Goal: Book appointment/travel/reservation

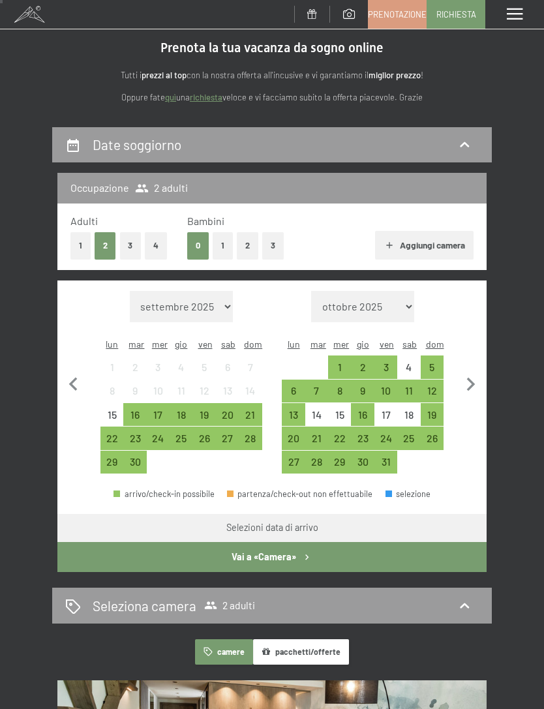
click at [408, 362] on div "4" at bounding box center [408, 372] width 20 height 20
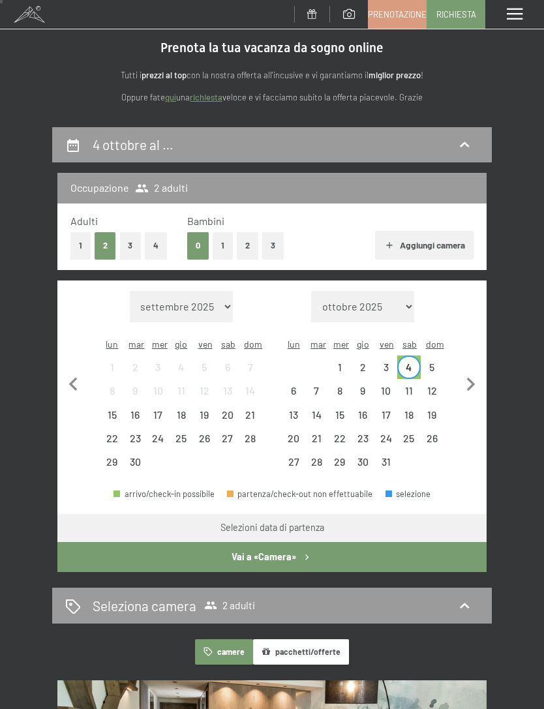
click at [289, 385] on div "6" at bounding box center [293, 395] width 20 height 20
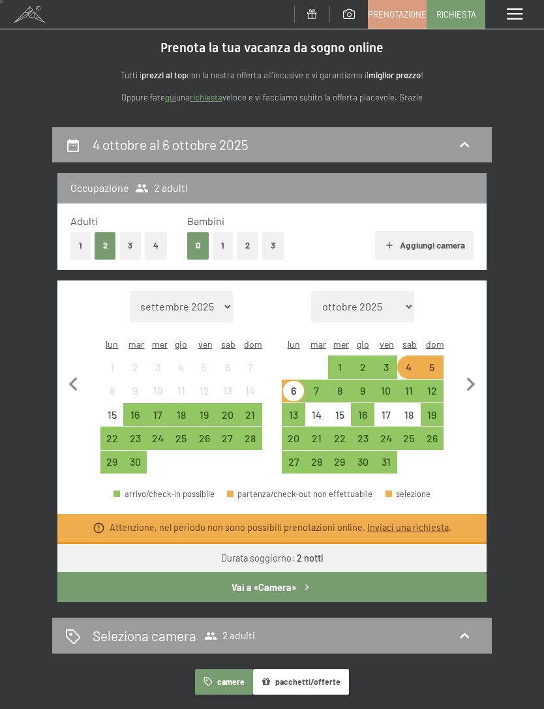
click at [436, 362] on div "5" at bounding box center [432, 372] width 20 height 20
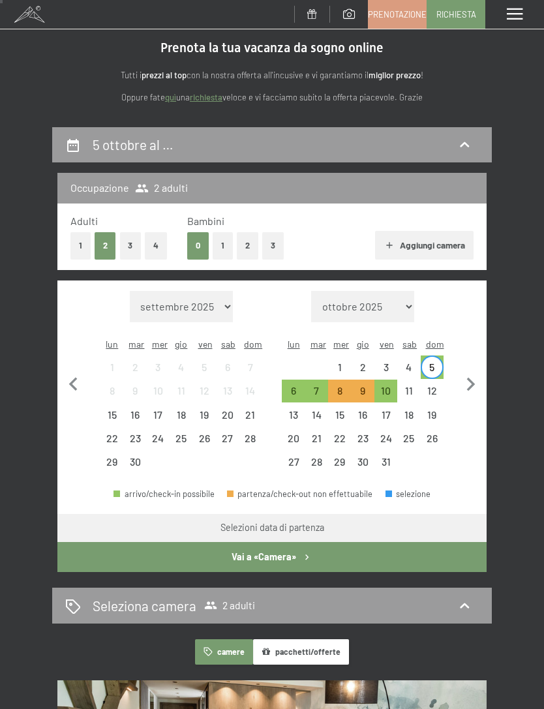
click at [326, 385] on div "7" at bounding box center [317, 395] width 20 height 20
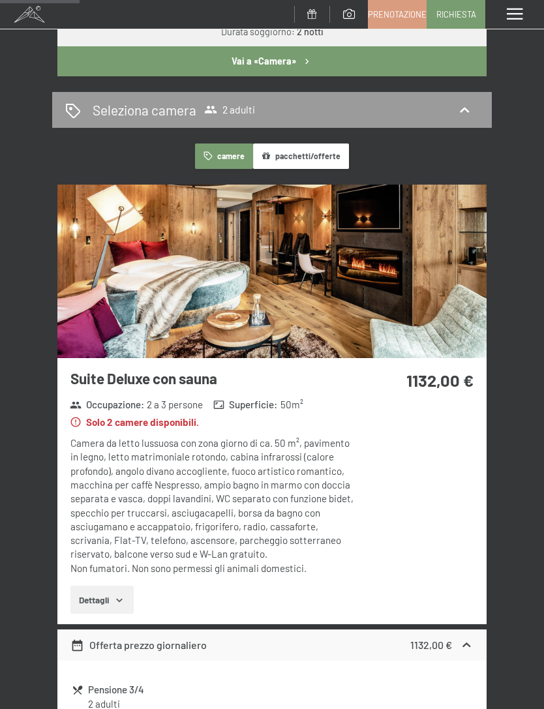
scroll to position [539, 0]
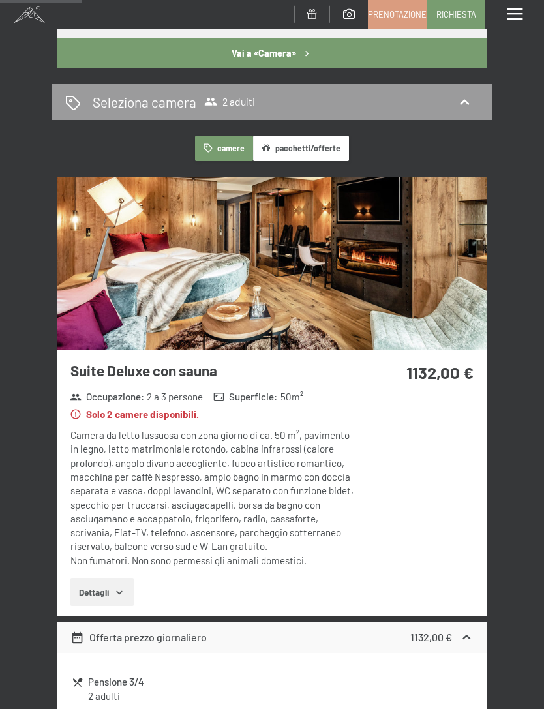
click at [85, 312] on img at bounding box center [271, 263] width 429 height 173
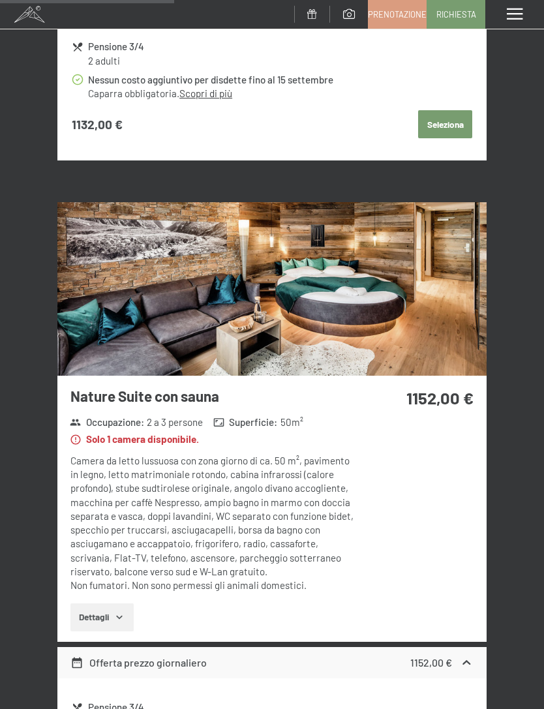
scroll to position [1145, 0]
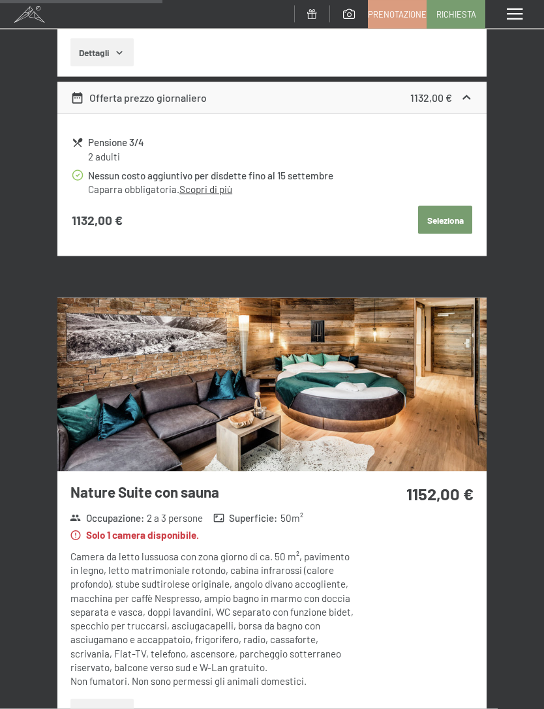
click at [450, 410] on img at bounding box center [271, 384] width 429 height 173
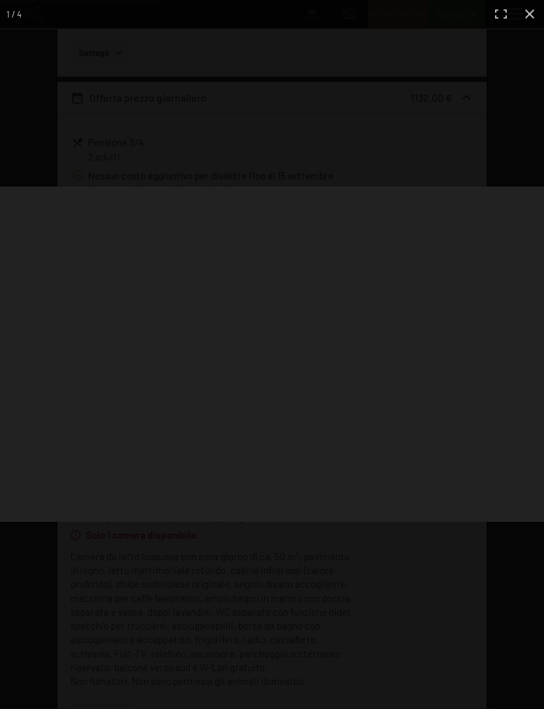
scroll to position [1079, 0]
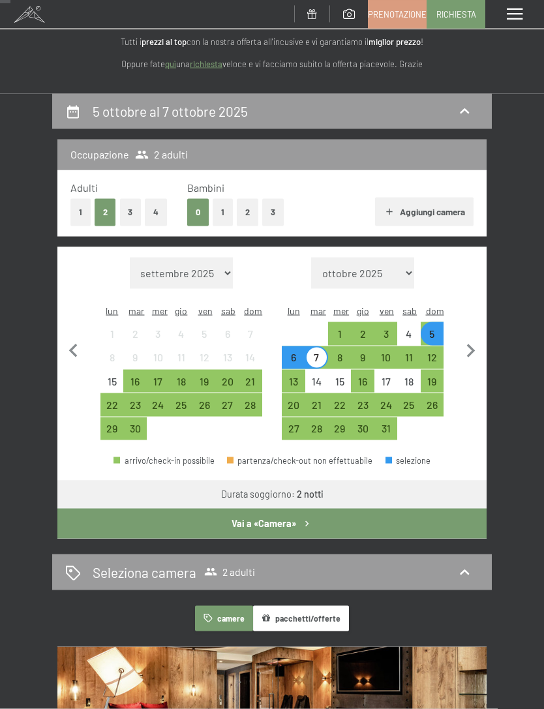
scroll to position [69, 0]
click at [385, 352] on div "10" at bounding box center [386, 362] width 20 height 20
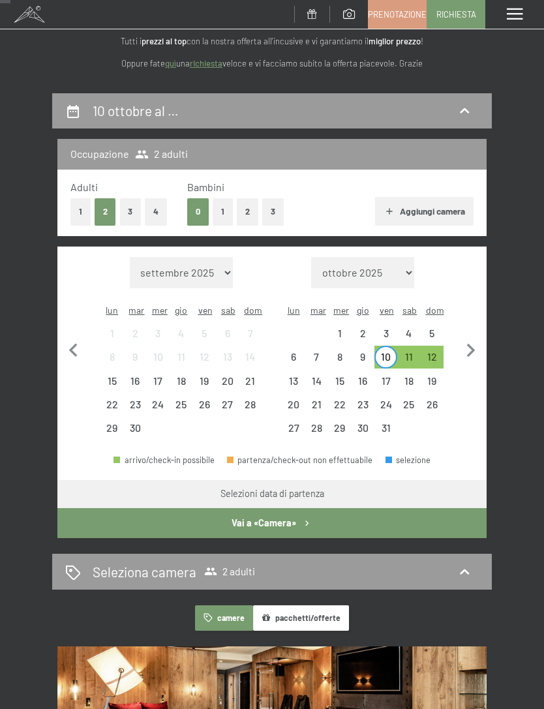
click at [431, 352] on div "12" at bounding box center [432, 362] width 20 height 20
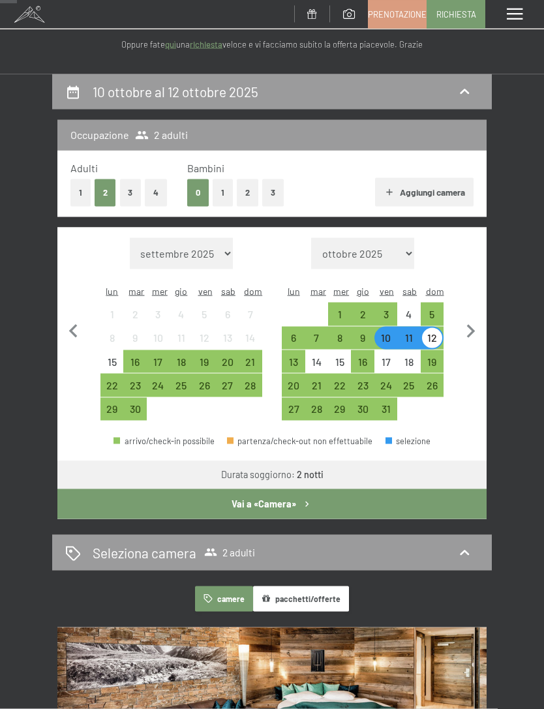
scroll to position [51, 0]
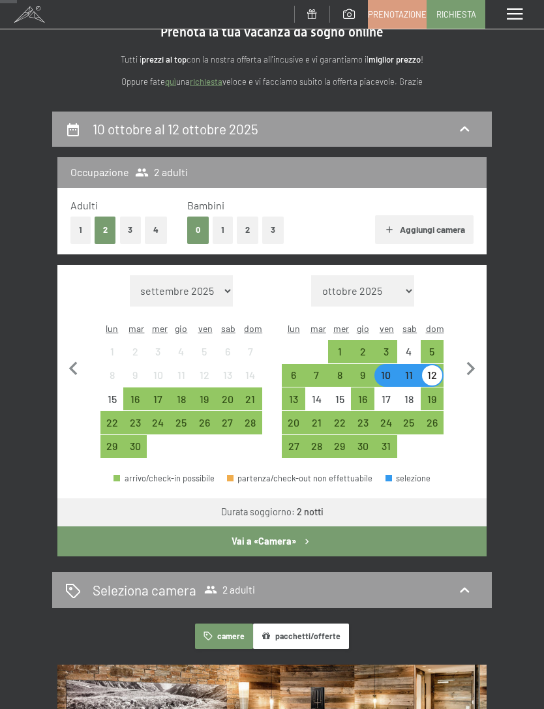
click at [391, 417] on div "24" at bounding box center [386, 427] width 20 height 20
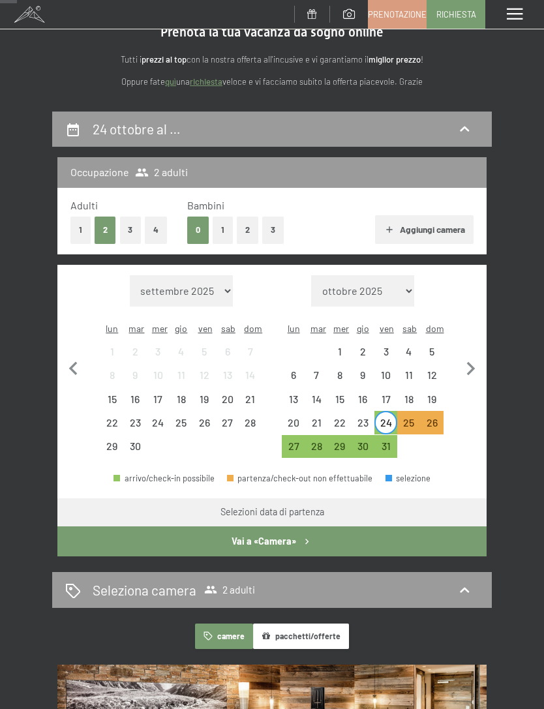
click at [439, 417] on div "26" at bounding box center [432, 427] width 20 height 20
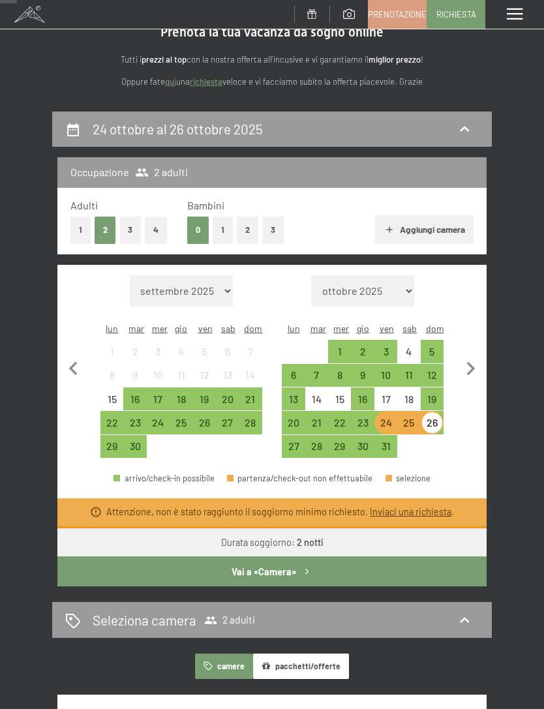
click at [387, 441] on div "31" at bounding box center [386, 451] width 20 height 20
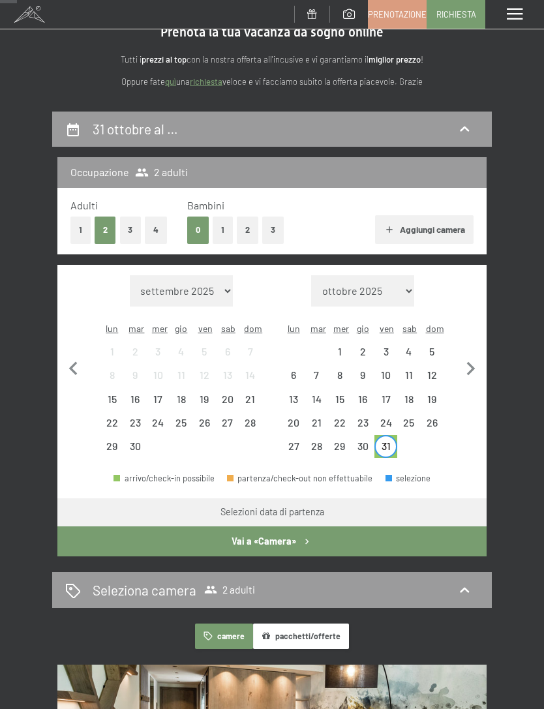
click at [475, 368] on icon "button" at bounding box center [470, 368] width 27 height 27
select select "[DATE]"
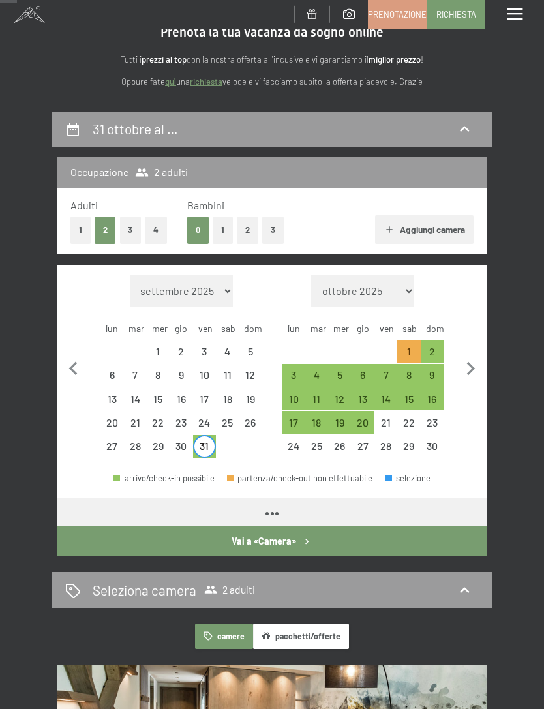
click at [436, 346] on div "2" at bounding box center [432, 356] width 20 height 20
select select "[DATE]"
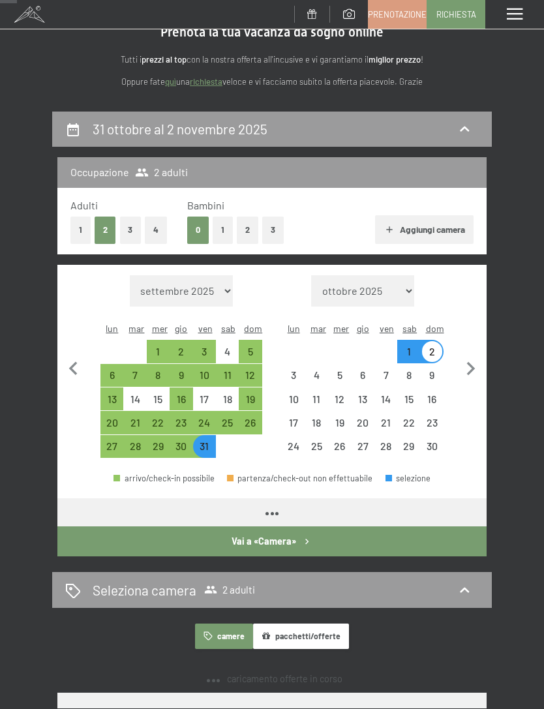
select select "[DATE]"
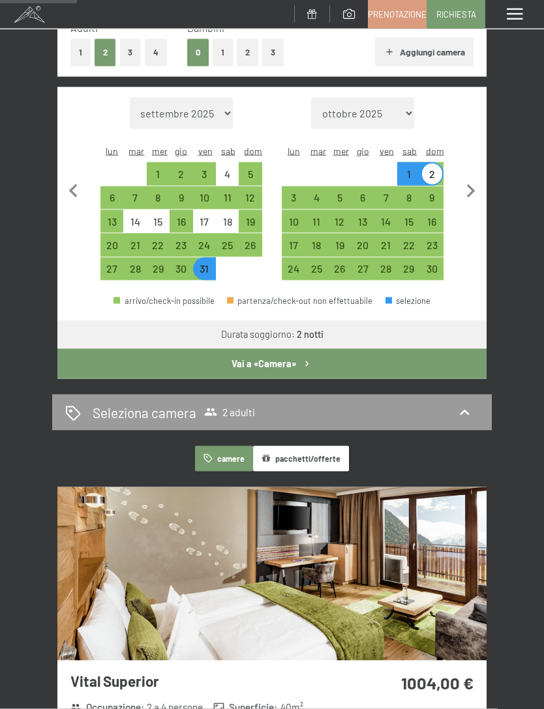
scroll to position [229, 0]
